Goal: Navigation & Orientation: Find specific page/section

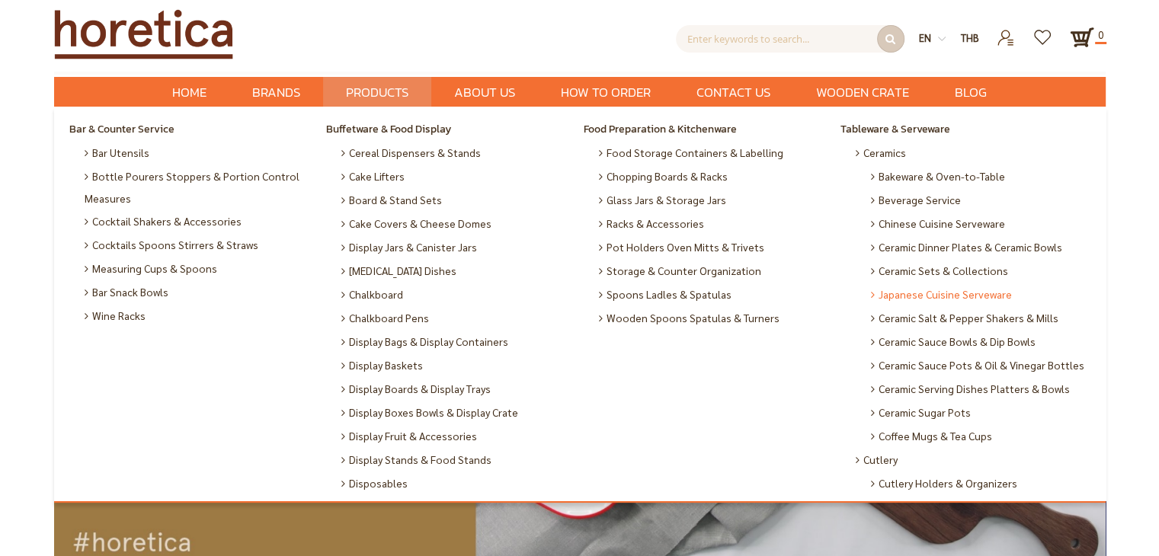
click at [913, 299] on span "Japanese Cuisine Serveware" at bounding box center [941, 295] width 141 height 24
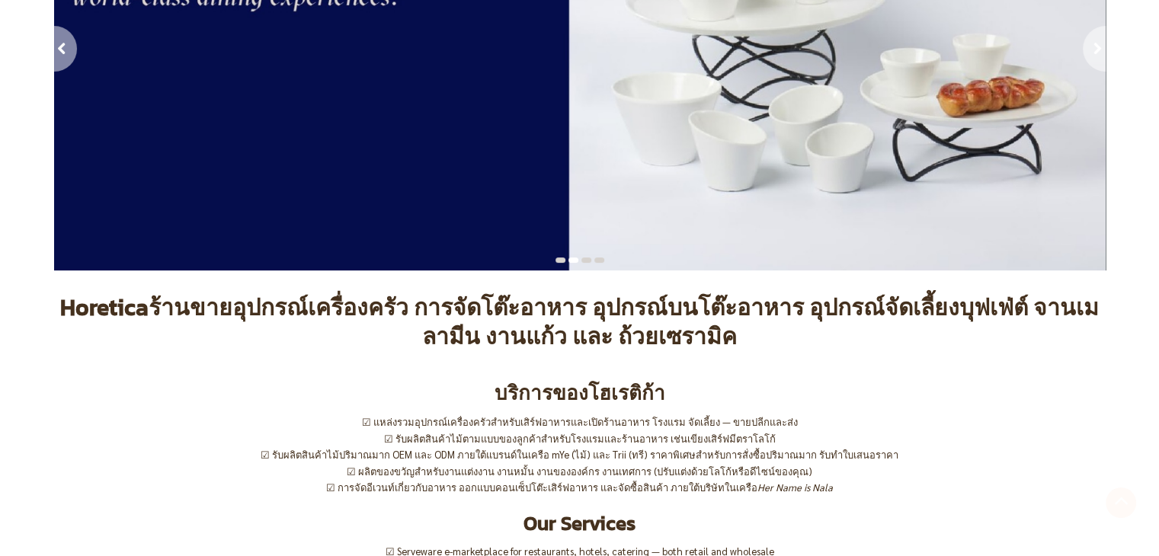
scroll to position [152, 0]
